Goal: Task Accomplishment & Management: Complete application form

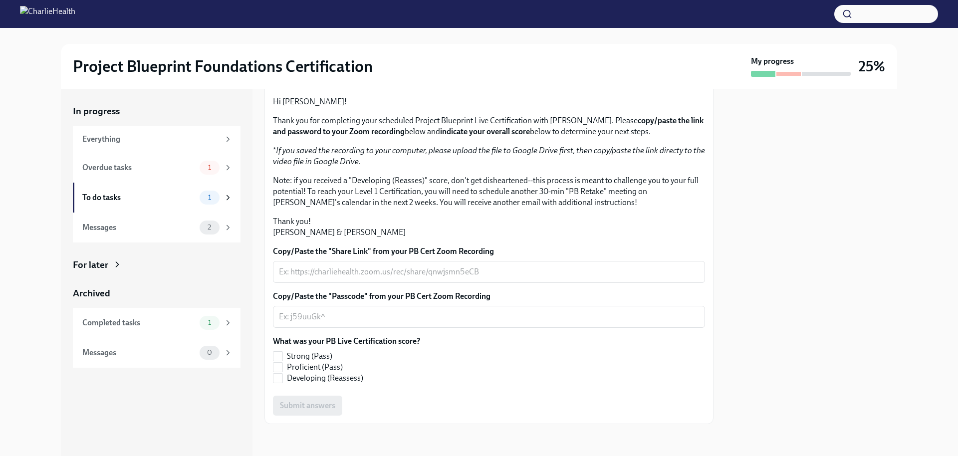
scroll to position [111, 0]
click at [343, 278] on textarea "Copy/Paste the "Share Link" from your PB Cert Zoom Recording" at bounding box center [489, 272] width 420 height 12
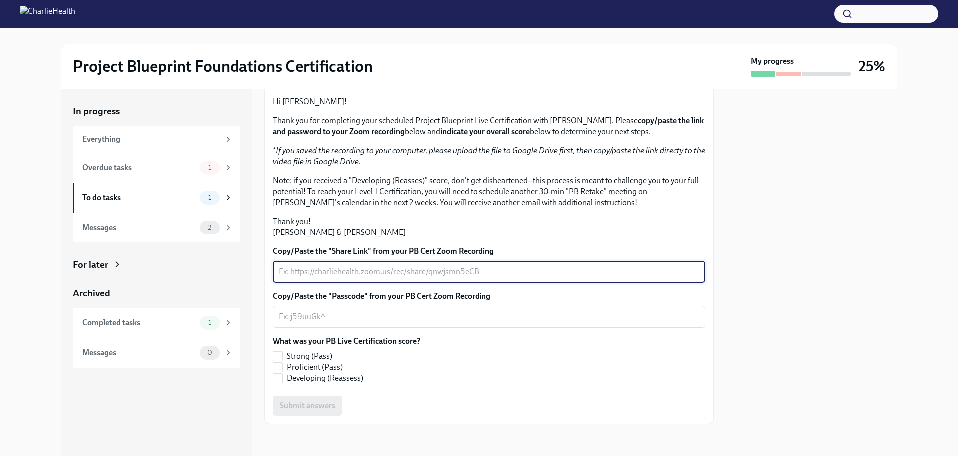
paste textarea "[URL][DOMAIN_NAME]"
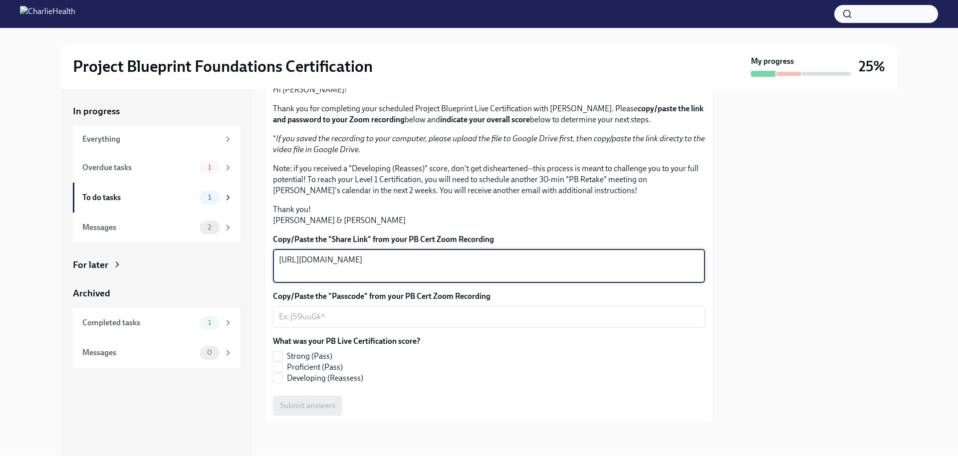
type textarea "[URL][DOMAIN_NAME]"
click at [322, 323] on textarea "Copy/Paste the "Passcode" from your PB Cert Zoom Recording" at bounding box center [489, 317] width 420 height 12
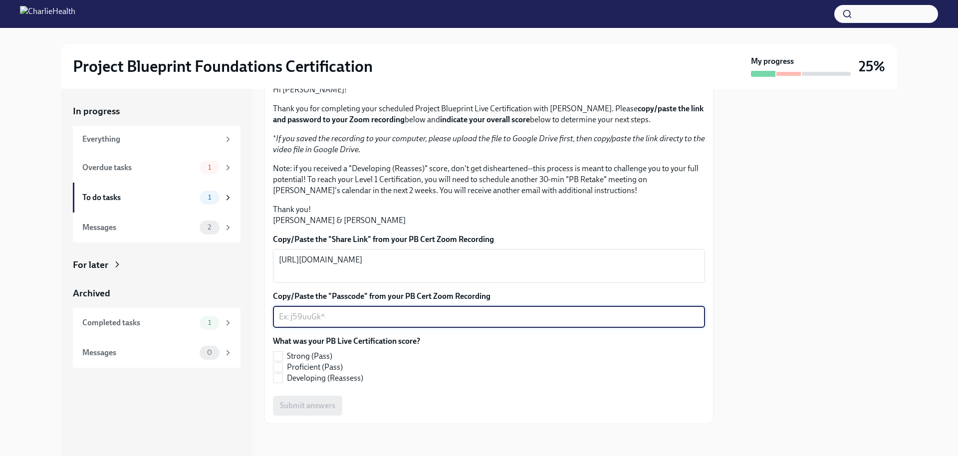
paste textarea "06@V@u0F"
type textarea "06@V@u0F"
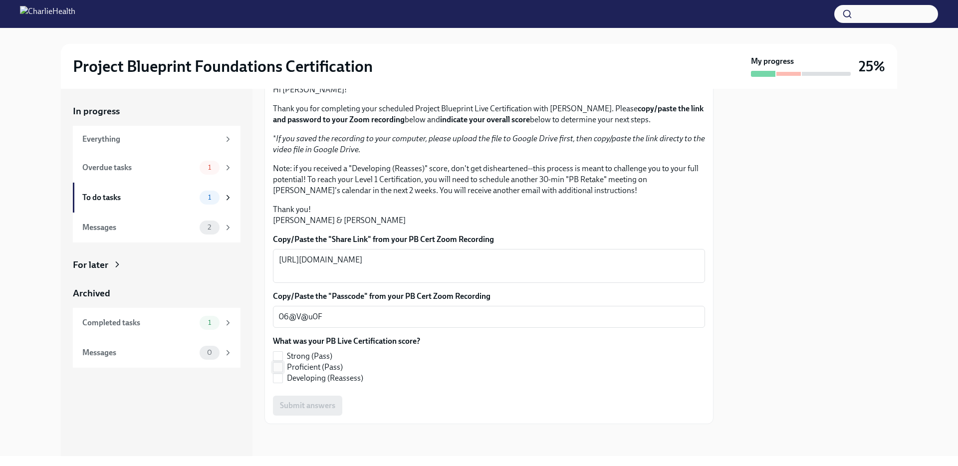
click at [282, 372] on input "Proficient (Pass)" at bounding box center [277, 367] width 9 height 9
checkbox input "true"
click at [321, 410] on span "Submit answers" at bounding box center [307, 405] width 55 height 10
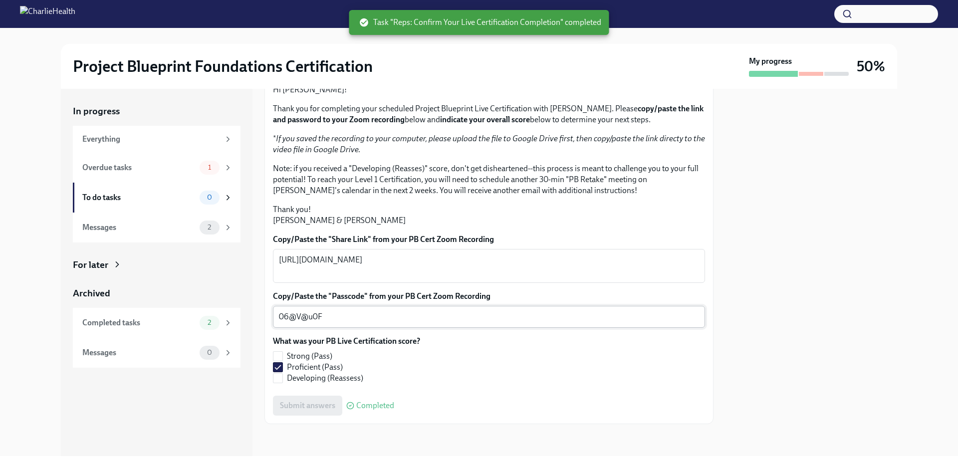
scroll to position [185, 0]
click at [170, 167] on div "Overdue tasks" at bounding box center [138, 167] width 113 height 11
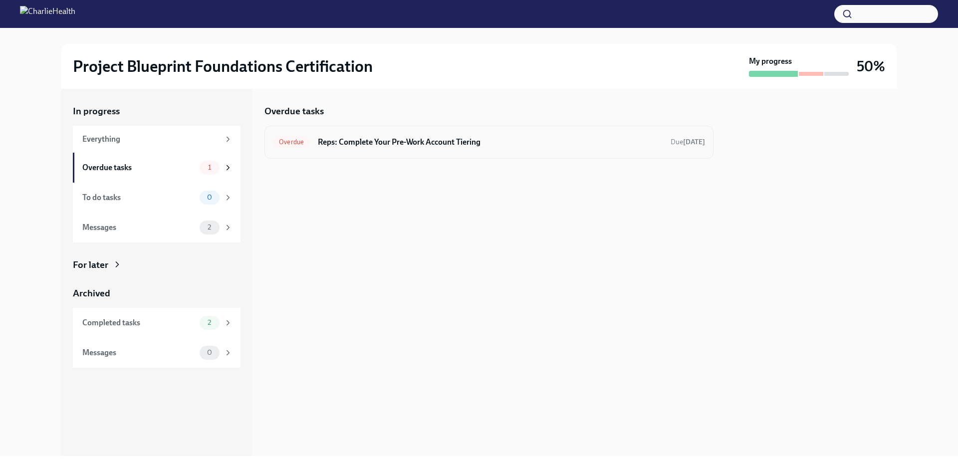
click at [373, 145] on h6 "Reps: Complete Your Pre-Work Account Tiering" at bounding box center [490, 142] width 345 height 11
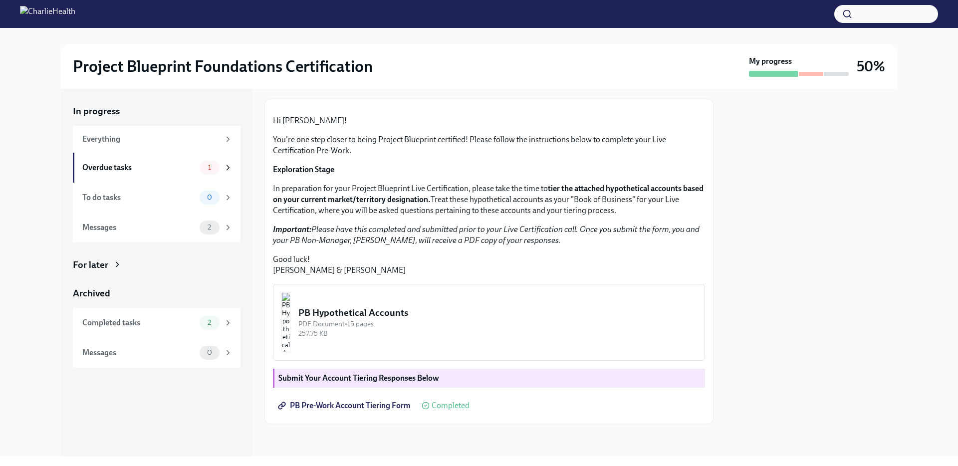
scroll to position [154, 0]
click at [161, 192] on div "To do tasks" at bounding box center [138, 197] width 113 height 11
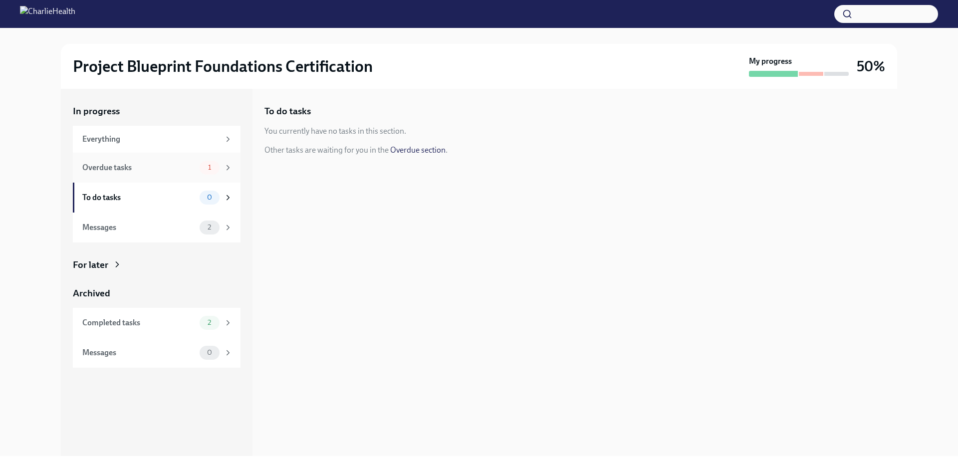
click at [169, 167] on div "Overdue tasks" at bounding box center [138, 167] width 113 height 11
click at [353, 143] on h6 "Reps: Complete Your Pre-Work Account Tiering" at bounding box center [490, 142] width 345 height 11
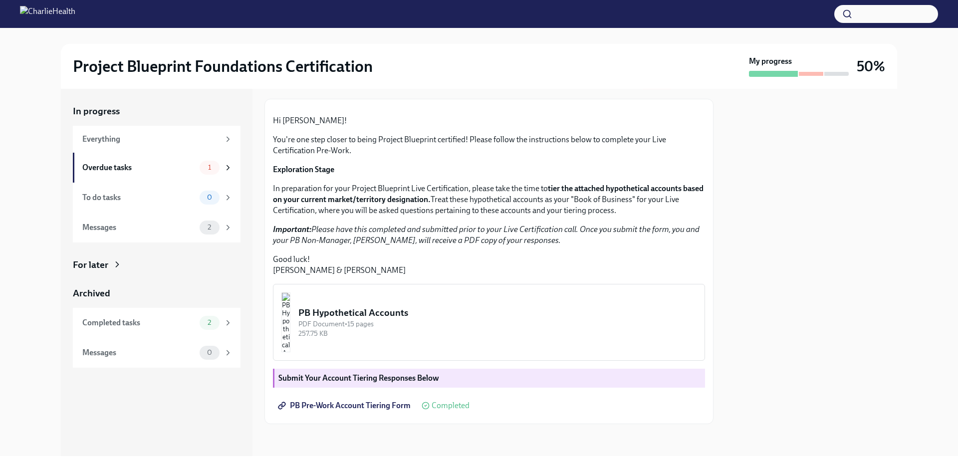
scroll to position [154, 0]
click at [366, 376] on strong "Submit Your Account Tiering Responses Below" at bounding box center [358, 377] width 161 height 9
click at [290, 300] on img "button" at bounding box center [285, 322] width 9 height 60
